Goal: Use online tool/utility: Utilize a website feature to perform a specific function

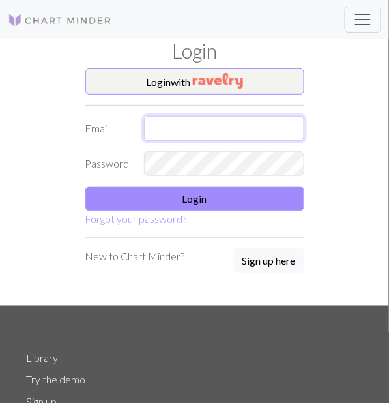
click at [228, 135] on input "text" at bounding box center [224, 128] width 160 height 25
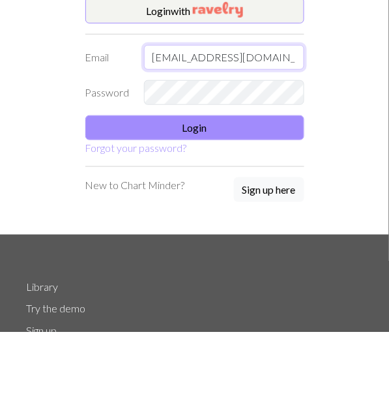
type input "[EMAIL_ADDRESS][DOMAIN_NAME]"
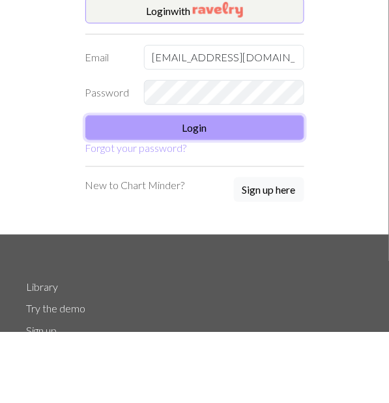
click at [253, 209] on button "Login" at bounding box center [194, 198] width 219 height 25
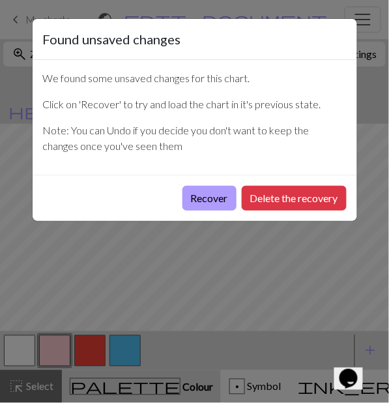
click at [209, 207] on button "Recover" at bounding box center [209, 198] width 54 height 25
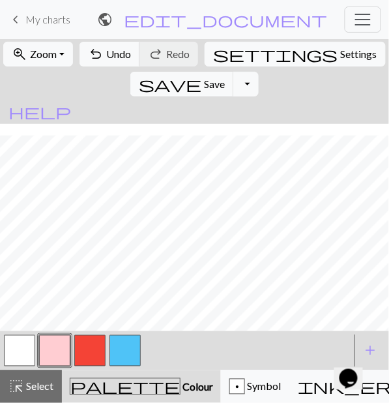
scroll to position [303, 0]
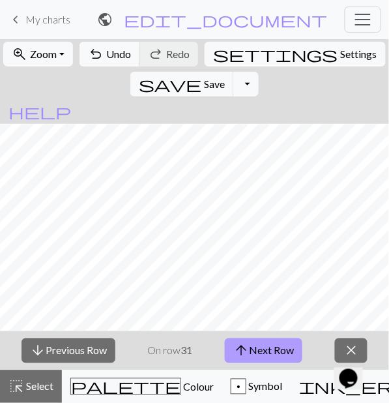
click at [272, 355] on button "arrow_upward Next Row" at bounding box center [264, 350] width 78 height 25
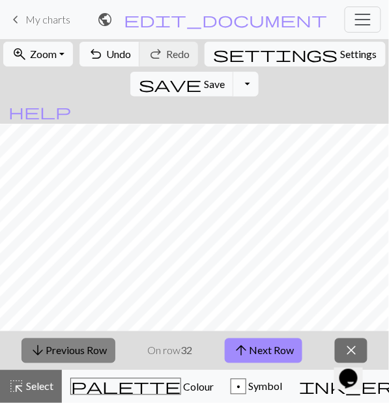
click at [80, 356] on button "arrow_downward Previous Row" at bounding box center [69, 350] width 94 height 25
click at [78, 361] on button "arrow_downward Previous Row" at bounding box center [69, 350] width 94 height 25
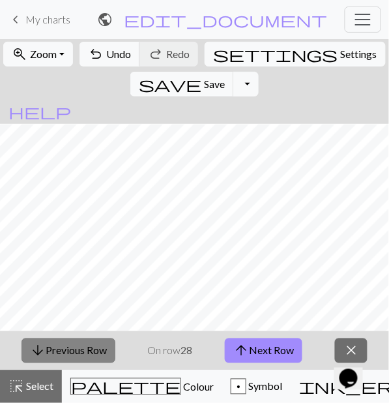
click at [78, 361] on button "arrow_downward Previous Row" at bounding box center [69, 350] width 94 height 25
click at [78, 360] on button "arrow_downward Previous Row" at bounding box center [69, 350] width 94 height 25
click at [79, 360] on button "arrow_downward Previous Row" at bounding box center [69, 350] width 94 height 25
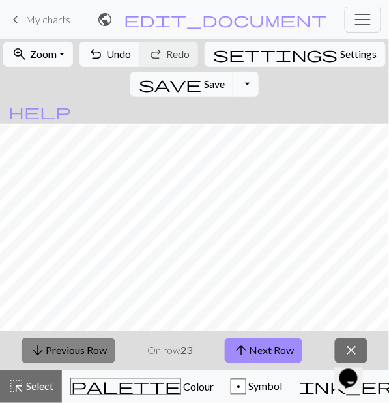
click at [79, 360] on button "arrow_downward Previous Row" at bounding box center [69, 350] width 94 height 25
click at [80, 360] on button "arrow_downward Previous Row" at bounding box center [69, 350] width 94 height 25
click at [80, 359] on button "arrow_downward Previous Row" at bounding box center [69, 350] width 94 height 25
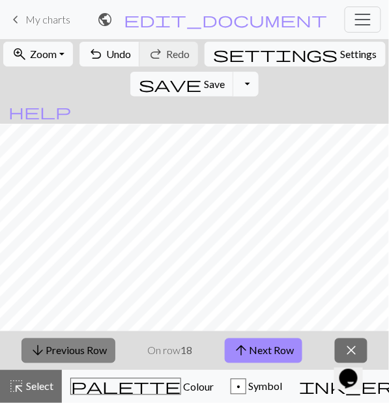
click at [80, 359] on button "arrow_downward Previous Row" at bounding box center [69, 350] width 94 height 25
click at [80, 358] on button "arrow_downward Previous Row" at bounding box center [69, 350] width 94 height 25
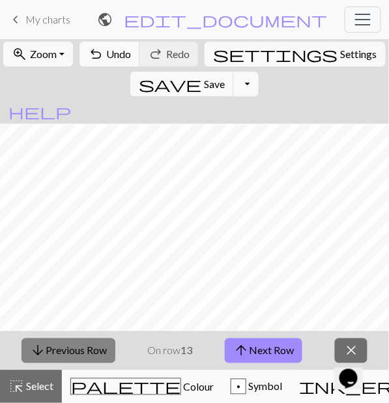
click at [80, 358] on button "arrow_downward Previous Row" at bounding box center [69, 350] width 94 height 25
click at [81, 358] on button "arrow_downward Previous Row" at bounding box center [69, 350] width 94 height 25
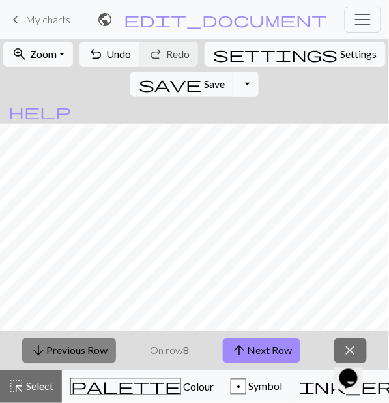
click at [81, 358] on button "arrow_downward Previous Row" at bounding box center [69, 350] width 94 height 25
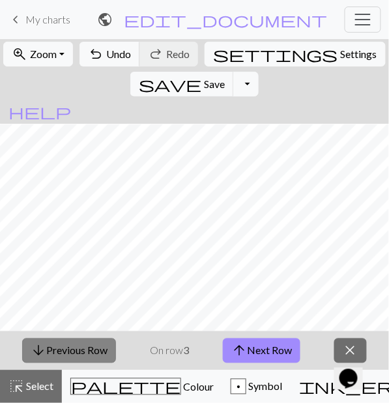
click at [81, 358] on button "arrow_downward Previous Row" at bounding box center [69, 350] width 94 height 25
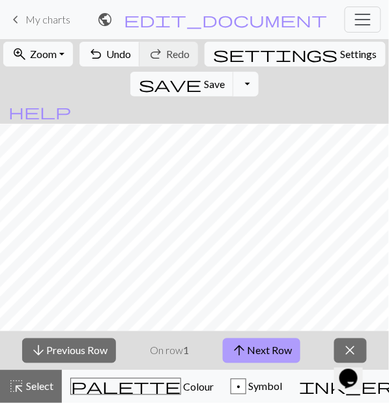
click at [277, 360] on button "arrow_upward Next Row" at bounding box center [262, 350] width 78 height 25
click at [278, 358] on button "arrow_upward Next Row" at bounding box center [262, 350] width 78 height 25
click at [250, 354] on button "arrow_upward Next Row" at bounding box center [262, 350] width 78 height 25
click at [300, 349] on button "arrow_upward Next Row" at bounding box center [262, 350] width 78 height 25
click at [274, 345] on button "arrow_upward Next Row" at bounding box center [262, 350] width 78 height 25
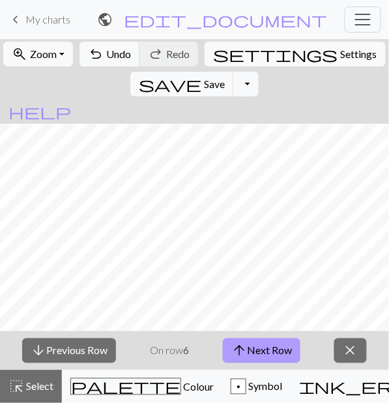
click at [290, 340] on button "arrow_upward Next Row" at bounding box center [262, 350] width 78 height 25
click at [295, 357] on button "arrow_upward Next Row" at bounding box center [262, 350] width 78 height 25
click at [270, 341] on button "arrow_upward Next Row" at bounding box center [262, 350] width 78 height 25
click at [272, 344] on button "arrow_upward Next Row" at bounding box center [262, 350] width 78 height 25
